Goal: Navigation & Orientation: Find specific page/section

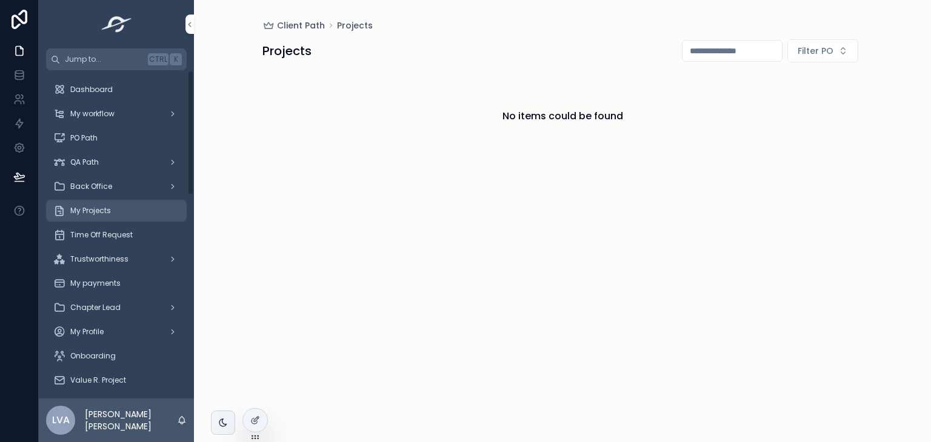
click at [130, 206] on div "My Projects" at bounding box center [116, 210] width 126 height 19
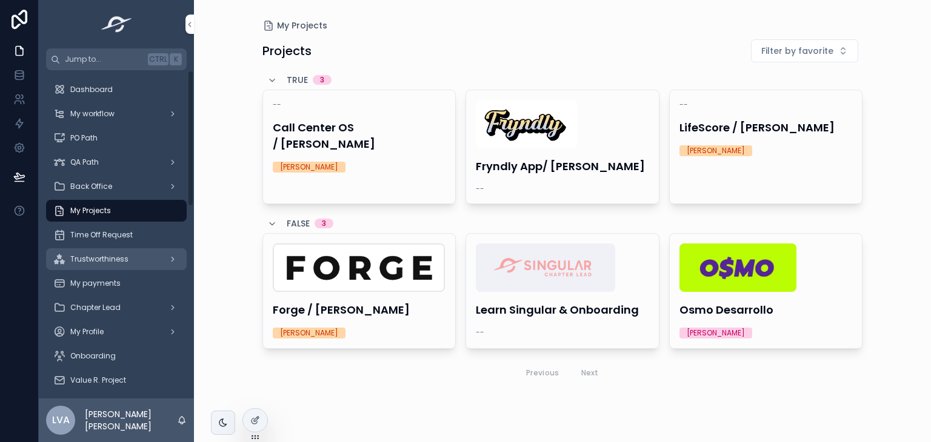
click at [71, 268] on div "Trustworthiness" at bounding box center [116, 259] width 126 height 19
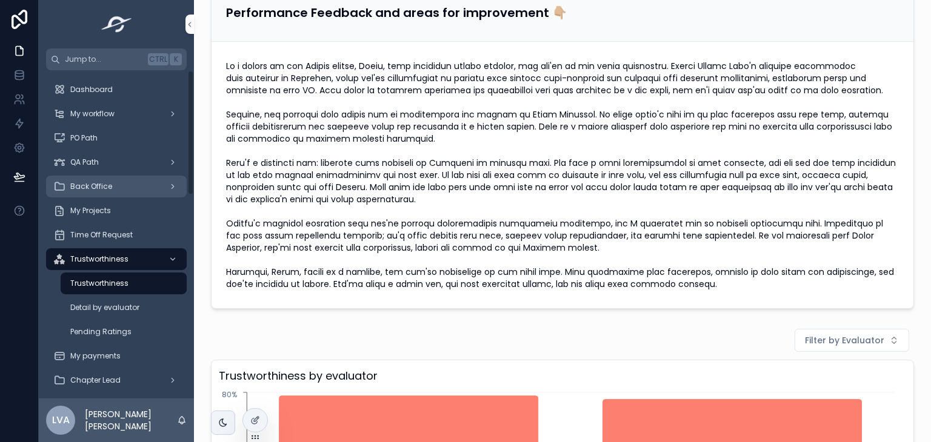
scroll to position [520, 0]
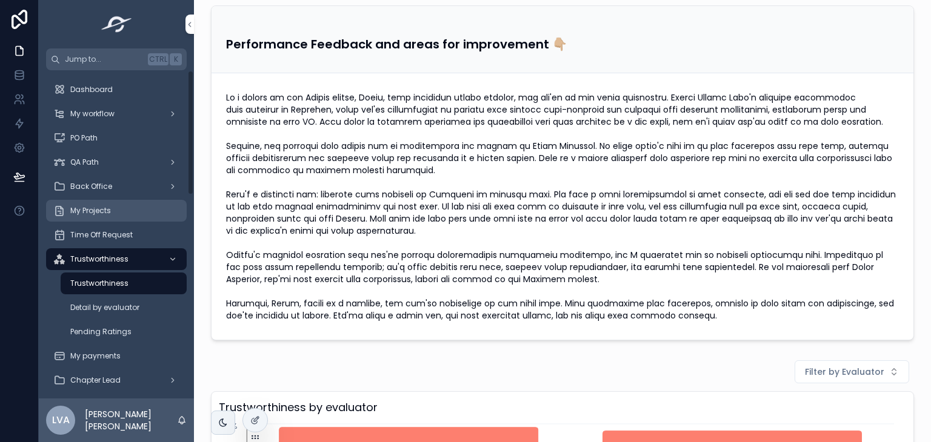
click at [102, 206] on span "My Projects" at bounding box center [90, 211] width 41 height 10
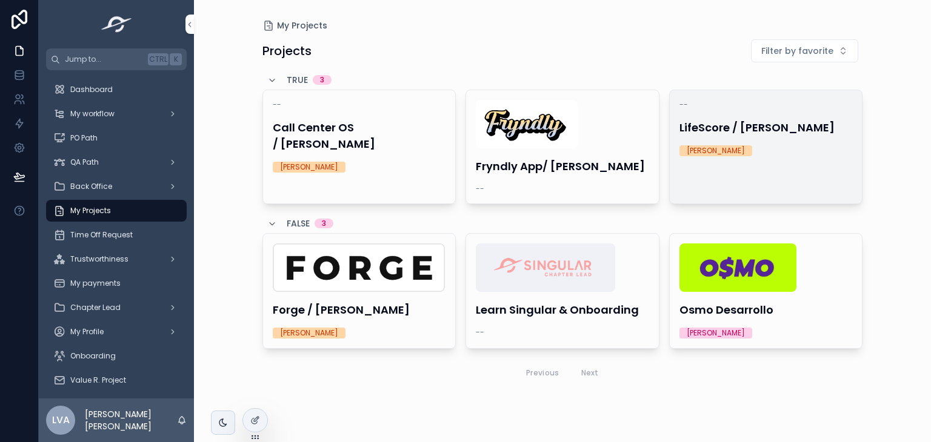
click at [694, 161] on div "-- LifeScore / [PERSON_NAME] [PERSON_NAME]" at bounding box center [765, 128] width 193 height 76
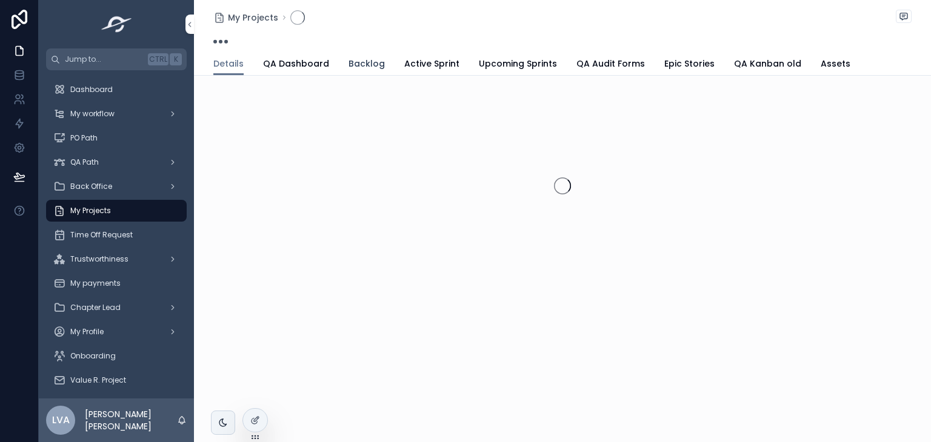
click at [362, 64] on span "Backlog" at bounding box center [366, 64] width 36 height 12
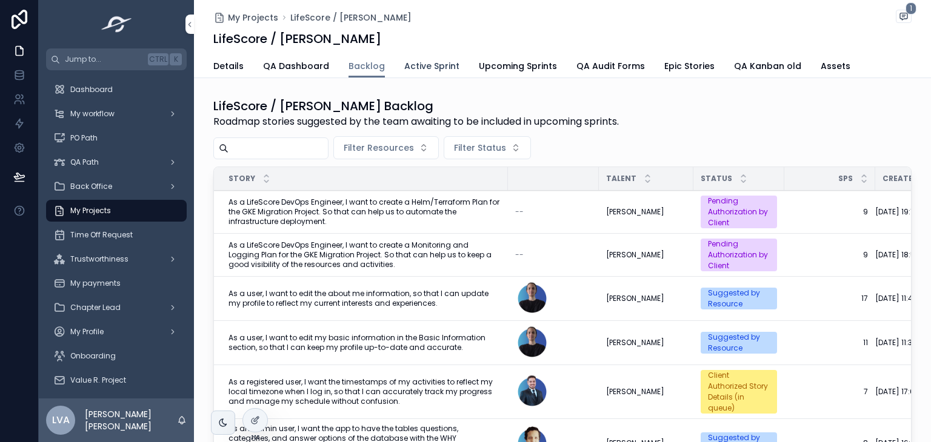
click at [431, 64] on span "Active Sprint" at bounding box center [431, 66] width 55 height 12
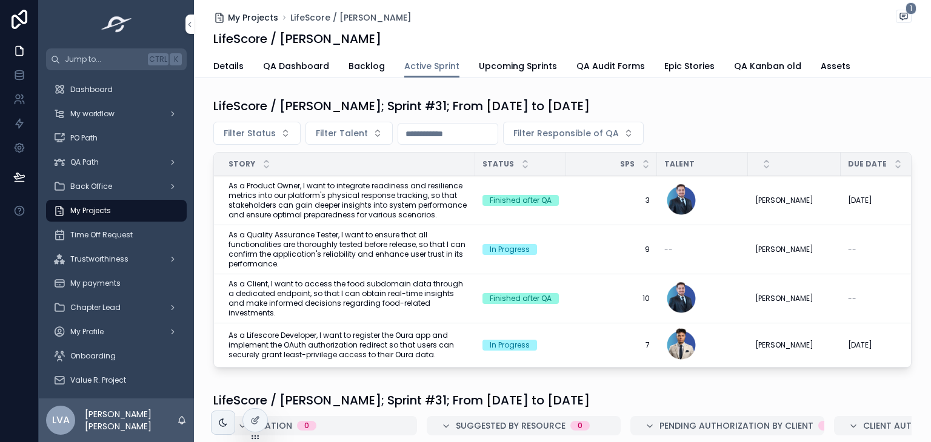
click at [261, 21] on span "My Projects" at bounding box center [253, 18] width 50 height 12
